Goal: Obtain resource: Download file/media

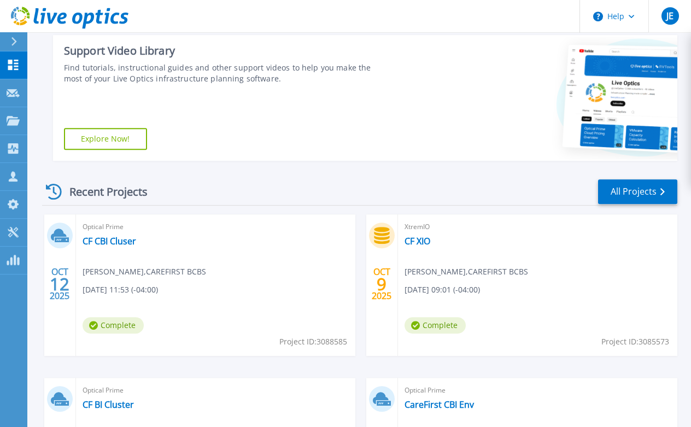
scroll to position [223, 0]
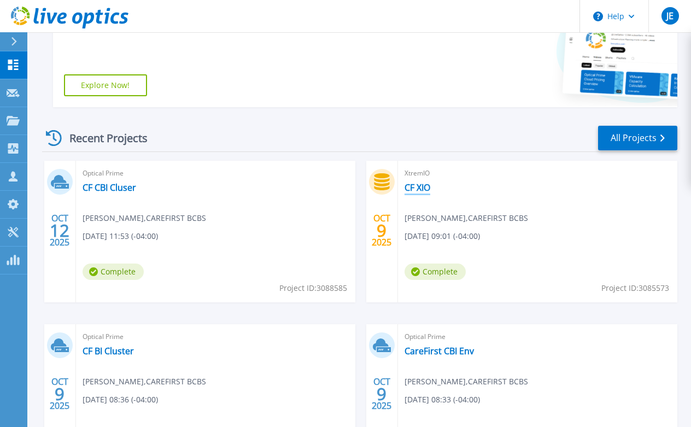
click at [424, 190] on link "CF XIO" at bounding box center [418, 187] width 26 height 11
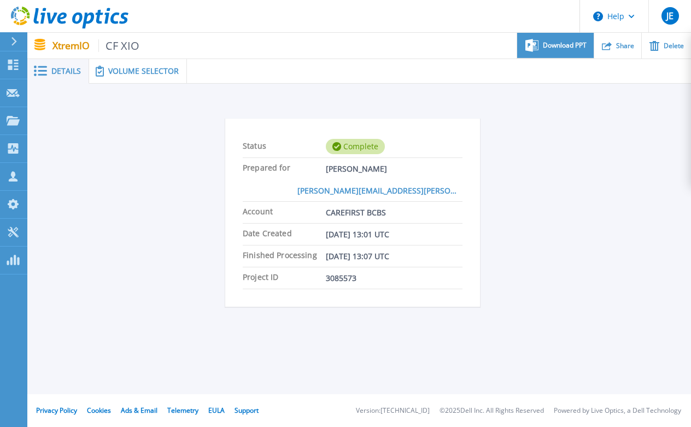
click at [566, 44] on span "Download PPT" at bounding box center [565, 45] width 44 height 7
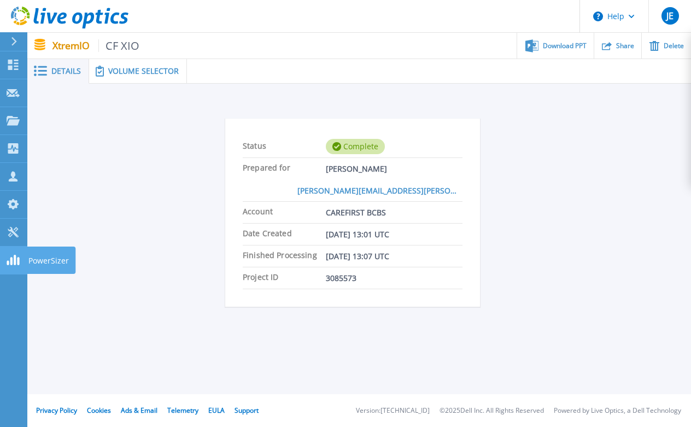
click at [14, 261] on icon at bounding box center [13, 260] width 13 height 10
click at [136, 44] on span "CF XIO" at bounding box center [119, 45] width 42 height 13
click at [126, 68] on span "Volume Selector" at bounding box center [143, 71] width 71 height 8
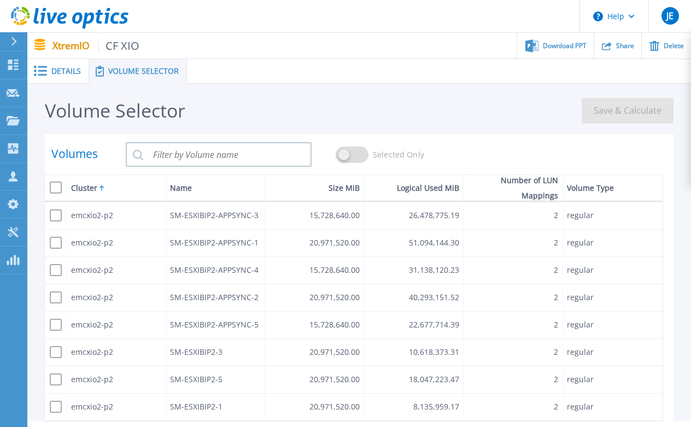
click at [71, 68] on span "Details" at bounding box center [66, 71] width 30 height 8
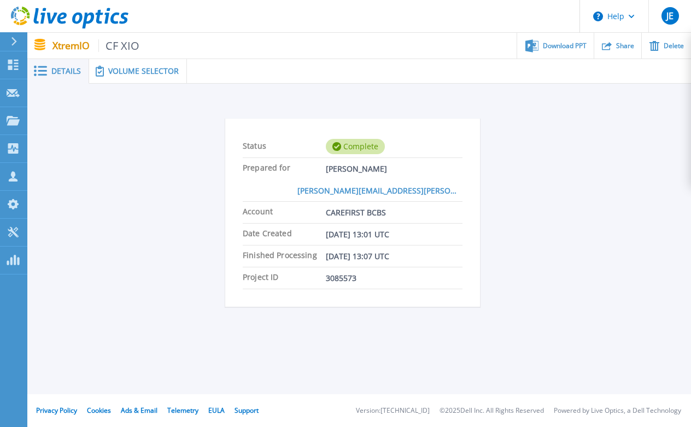
click at [60, 75] on span "Details" at bounding box center [66, 71] width 30 height 8
click at [11, 67] on icon at bounding box center [13, 65] width 10 height 10
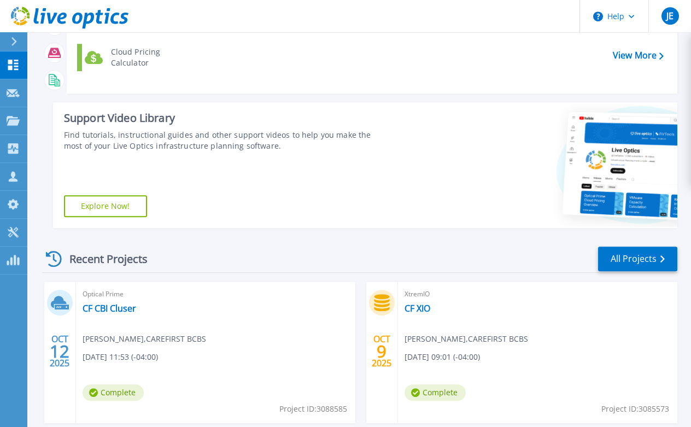
scroll to position [223, 0]
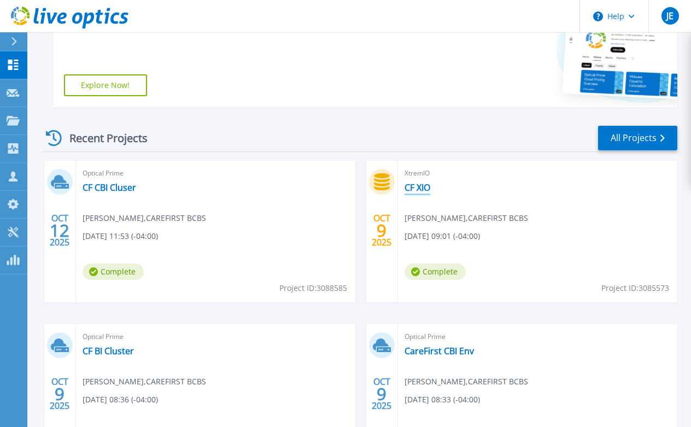
click at [417, 188] on link "CF XIO" at bounding box center [418, 187] width 26 height 11
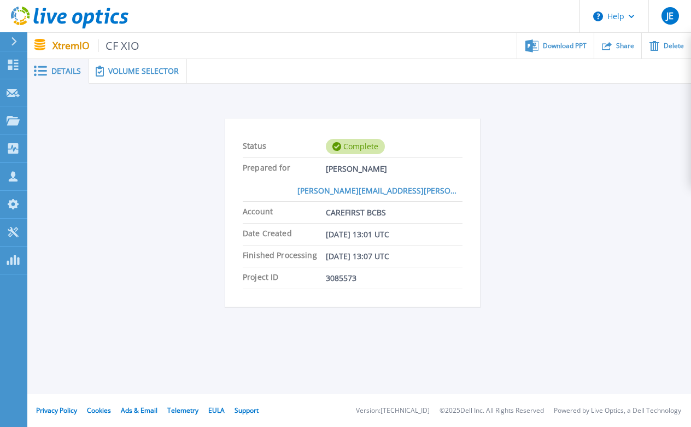
click at [17, 42] on div at bounding box center [18, 41] width 17 height 19
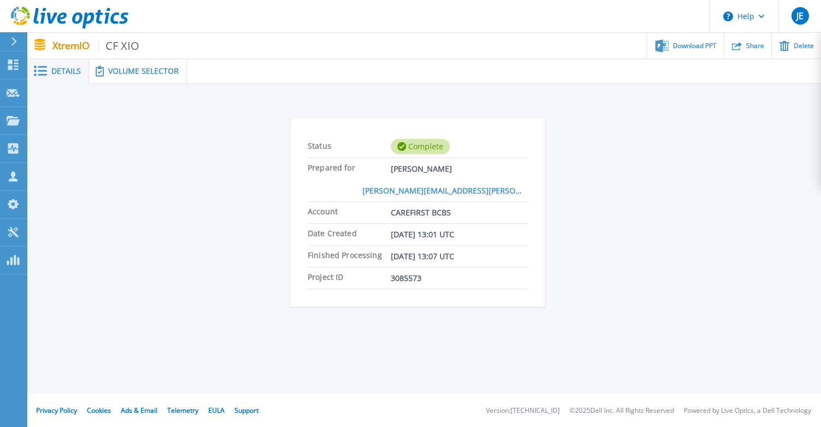
click at [147, 70] on span "Volume Selector" at bounding box center [143, 71] width 71 height 8
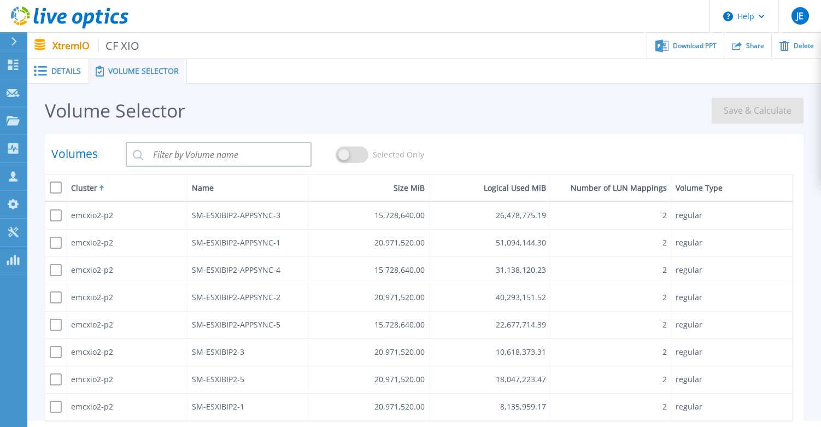
click at [146, 72] on span "Volume Selector" at bounding box center [143, 71] width 71 height 8
click at [55, 69] on span "Details" at bounding box center [66, 71] width 30 height 8
